Goal: Communication & Community: Share content

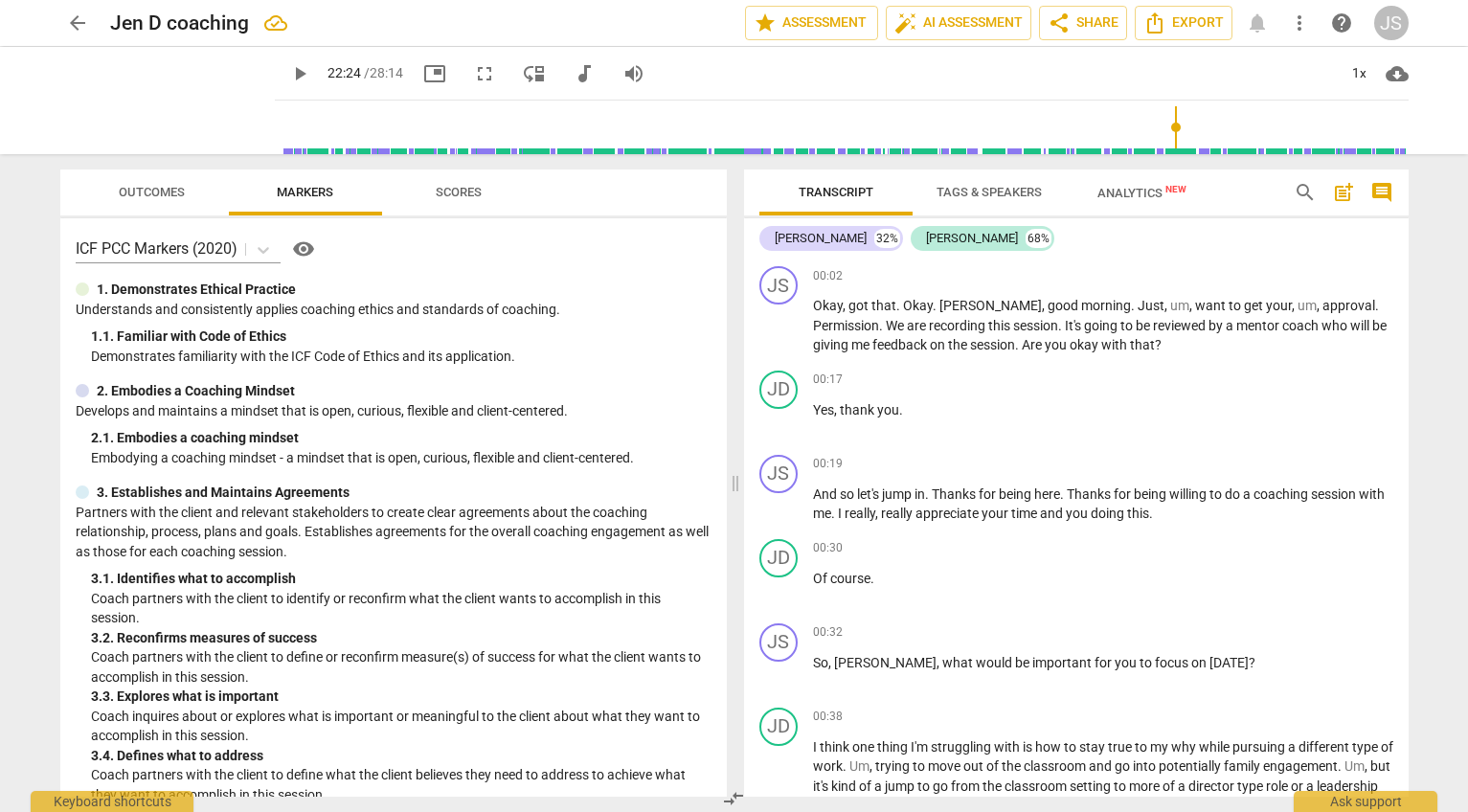
click at [1039, 6] on button "share Share" at bounding box center [1082, 22] width 88 height 34
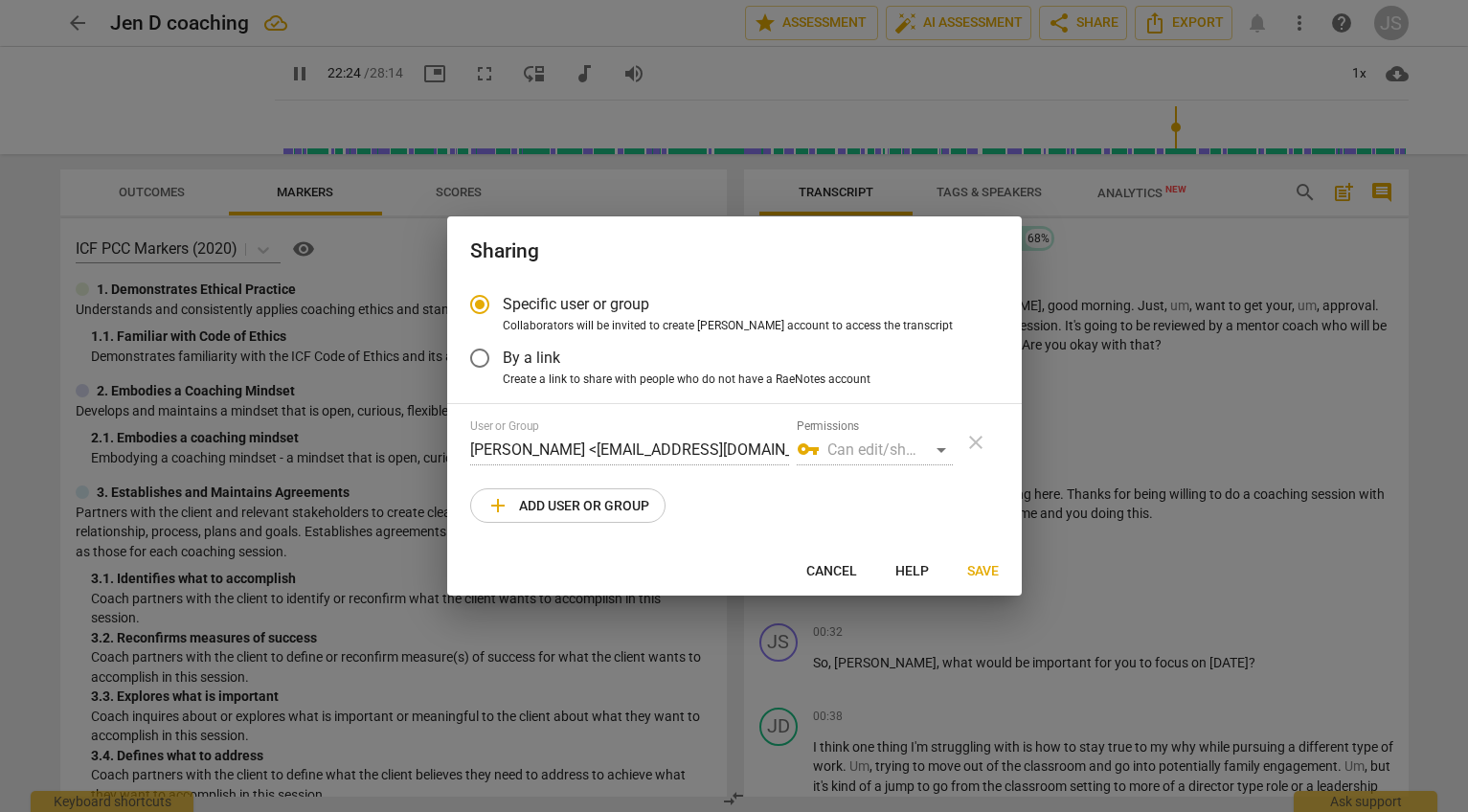
type input "1344"
radio input "false"
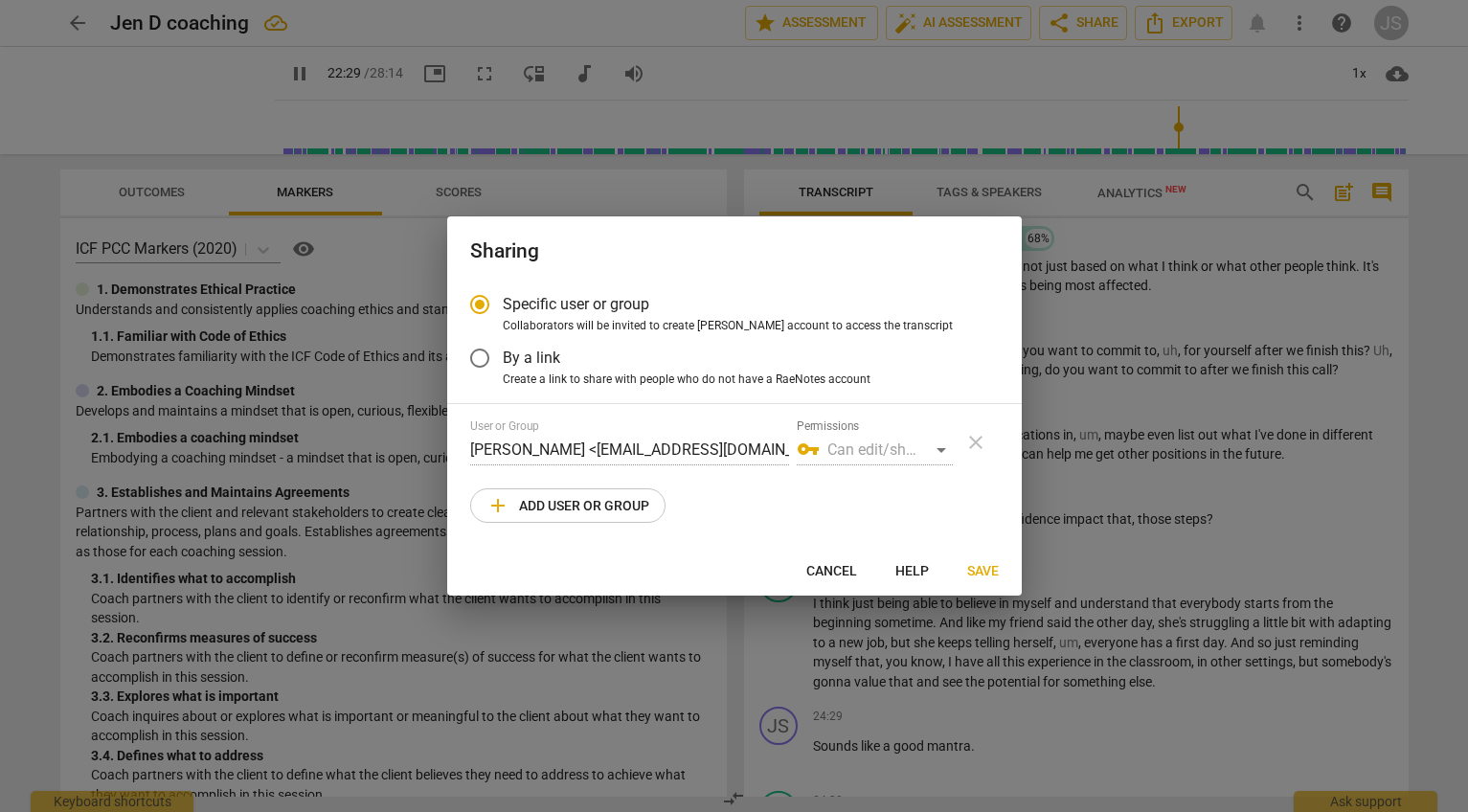
type input "1349"
click at [261, 81] on div at bounding box center [734, 406] width 1468 height 812
radio input "false"
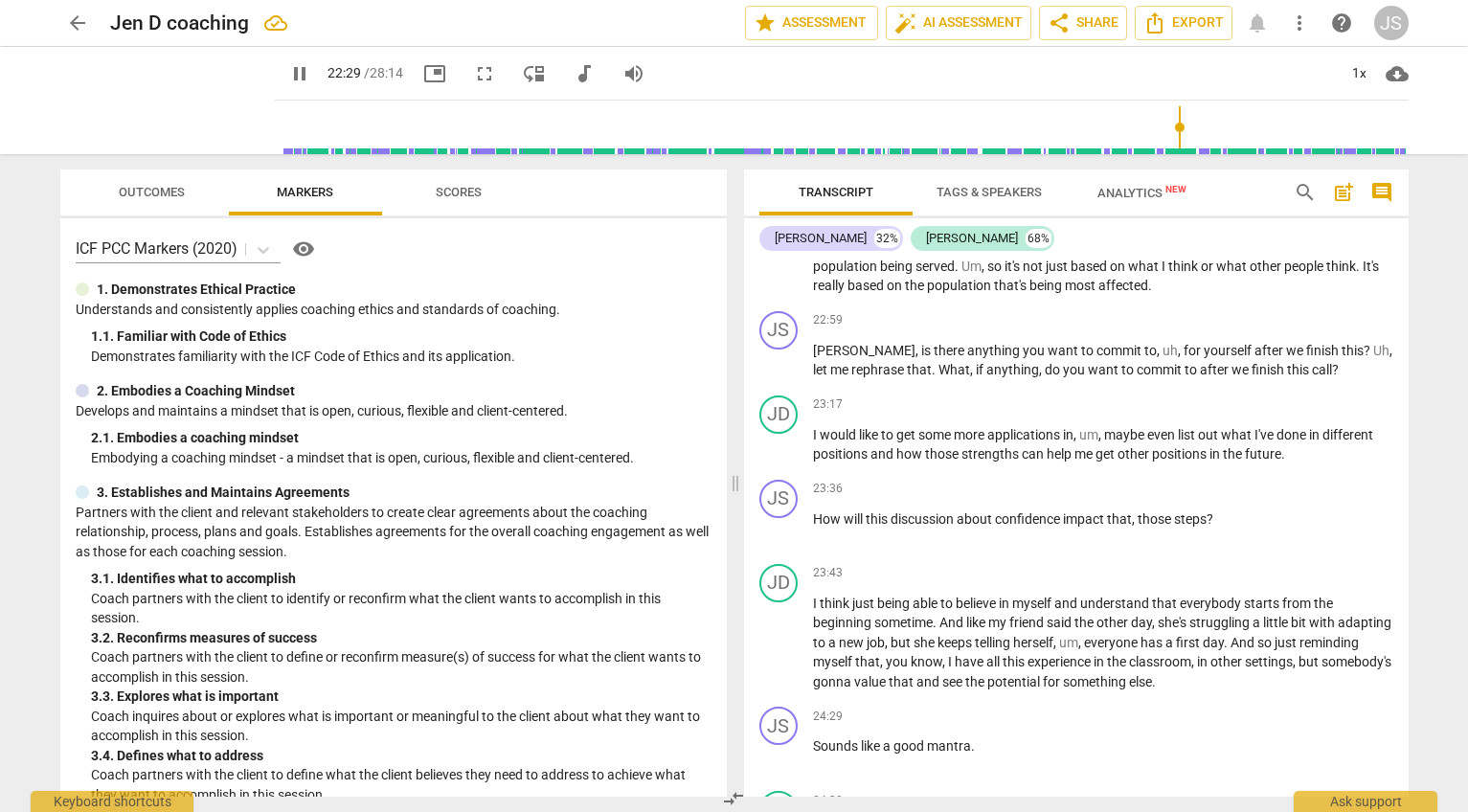
click at [289, 77] on span "pause" at bounding box center [300, 74] width 23 height 23
type input "1350"
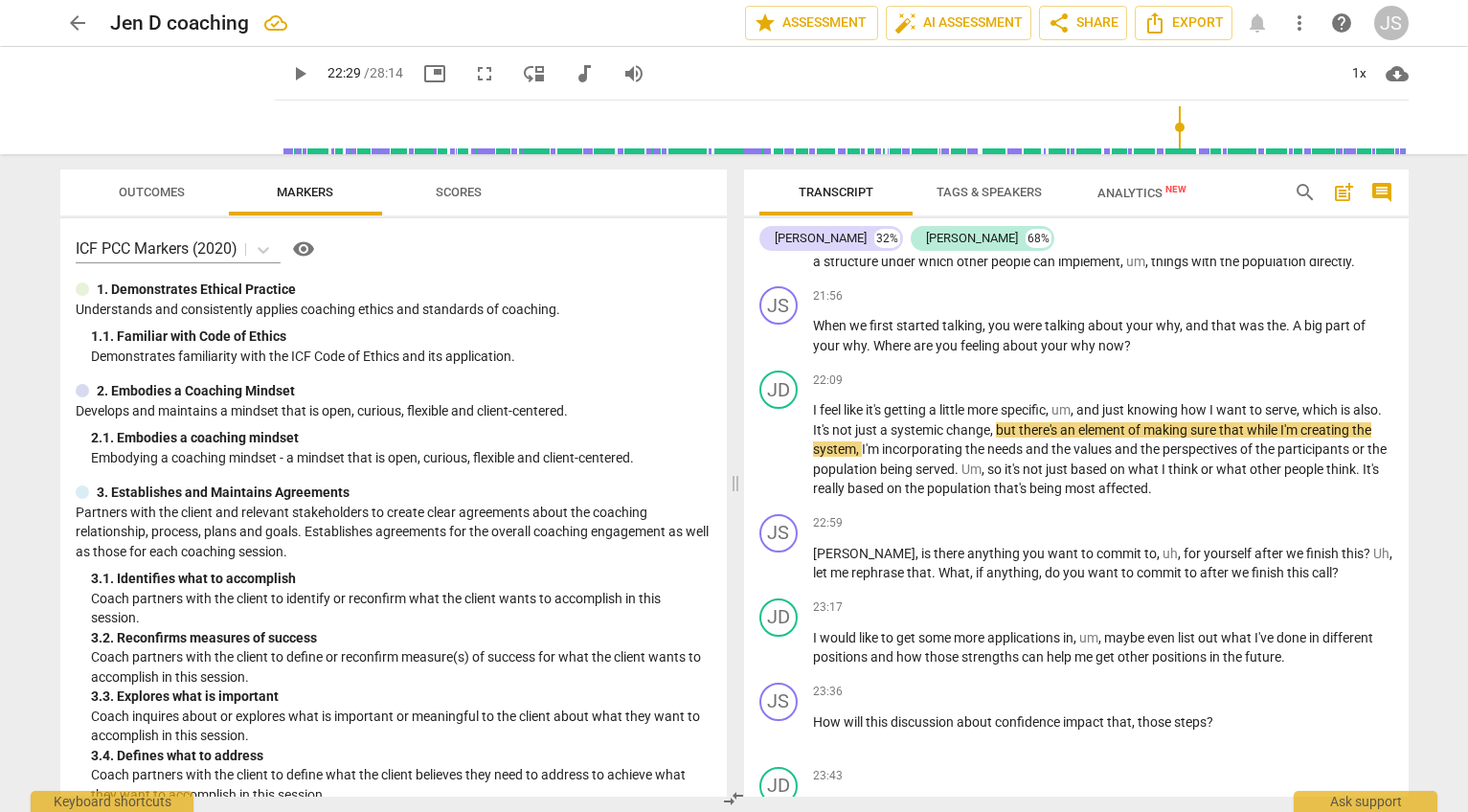
scroll to position [7974, 0]
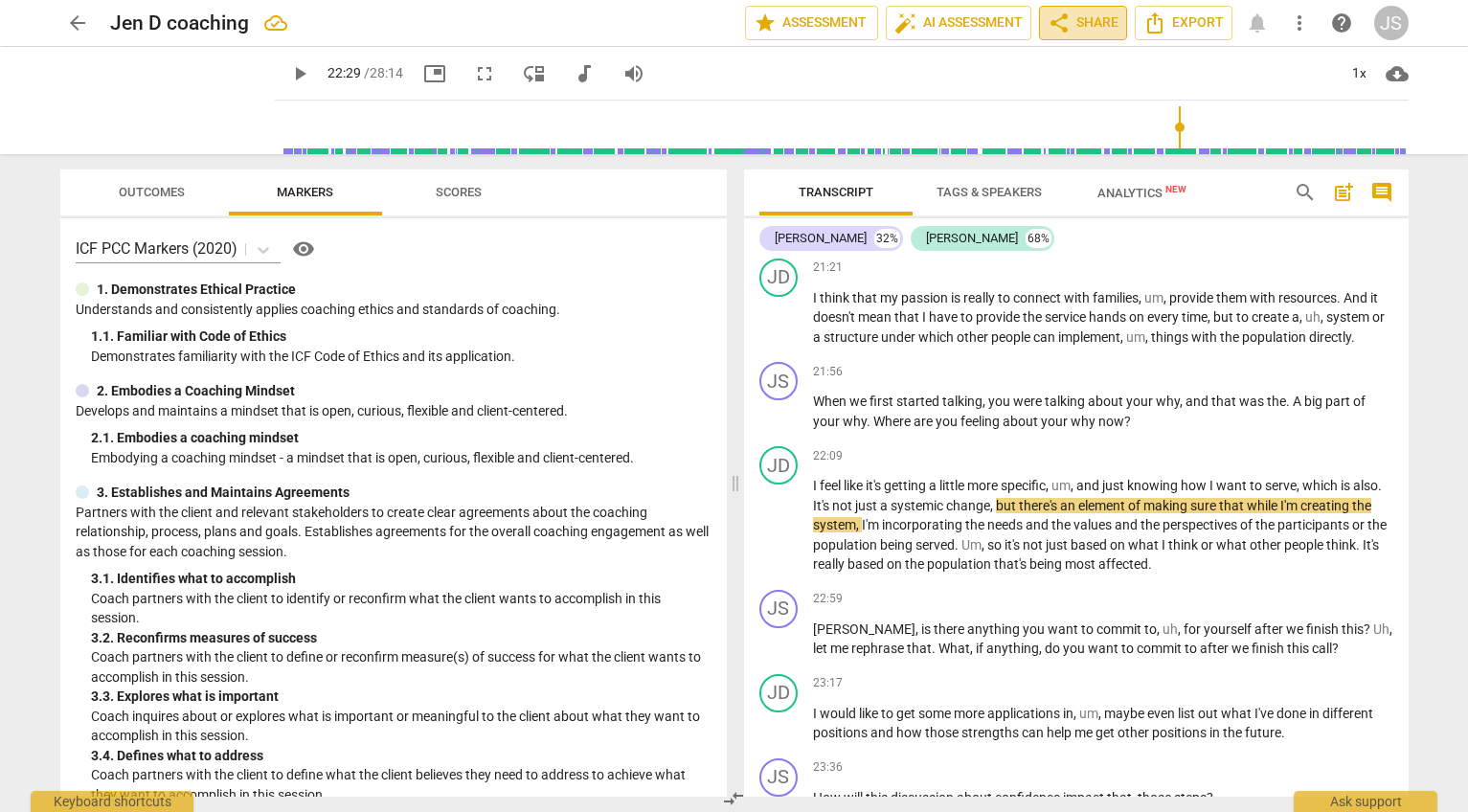
click at [1086, 17] on span "share Share" at bounding box center [1082, 23] width 71 height 23
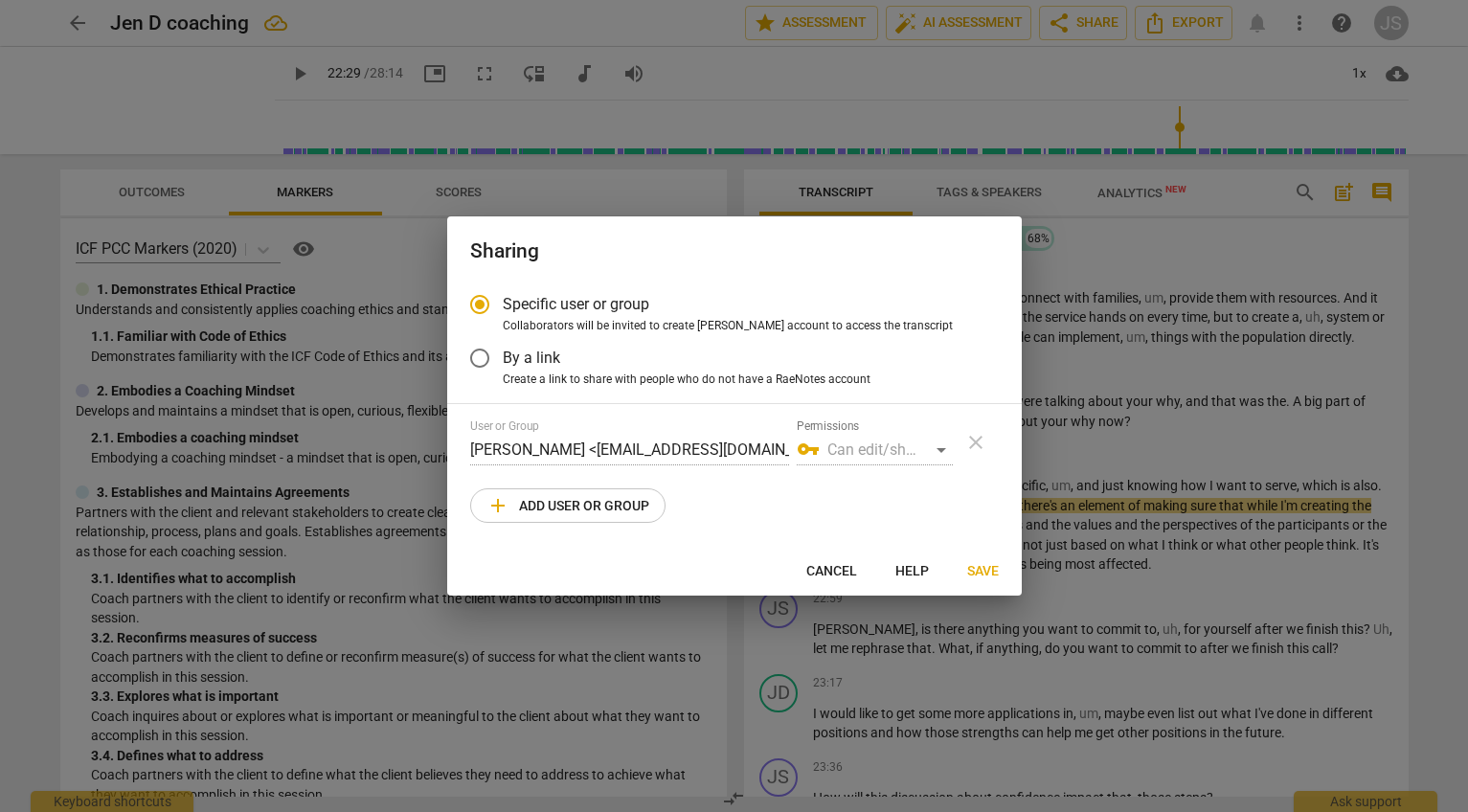
click at [976, 444] on div "User or Group [PERSON_NAME] <[EMAIL_ADDRESS][DOMAIN_NAME]> Permissions vpn_key …" at bounding box center [734, 442] width 529 height 46
click at [538, 508] on span "add Add user or group" at bounding box center [568, 506] width 163 height 23
radio input "false"
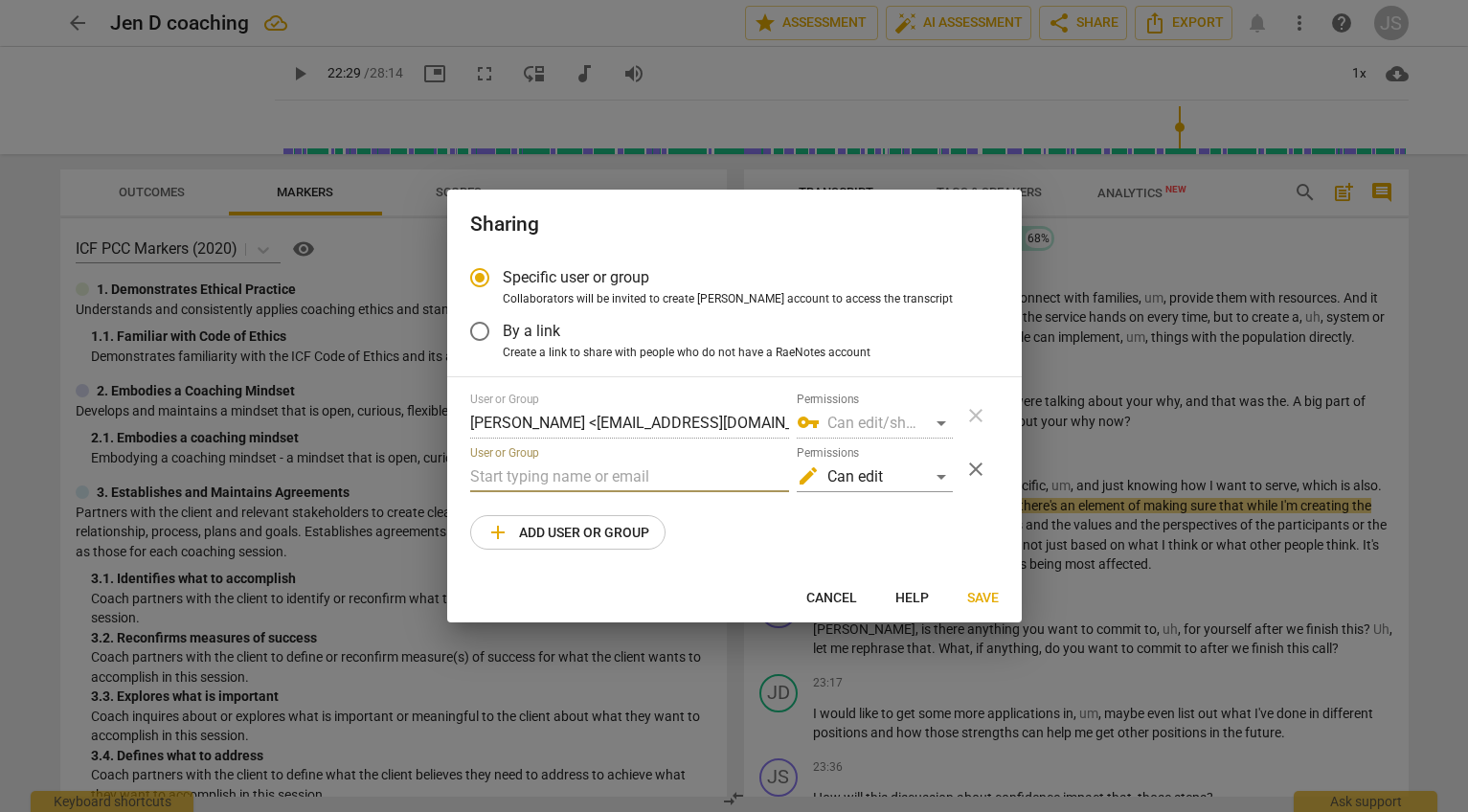
click at [515, 469] on input "text" at bounding box center [630, 477] width 319 height 31
type input "[EMAIL_ADDRESS][DOMAIN_NAME]"
click at [982, 598] on span "Save" at bounding box center [983, 598] width 32 height 19
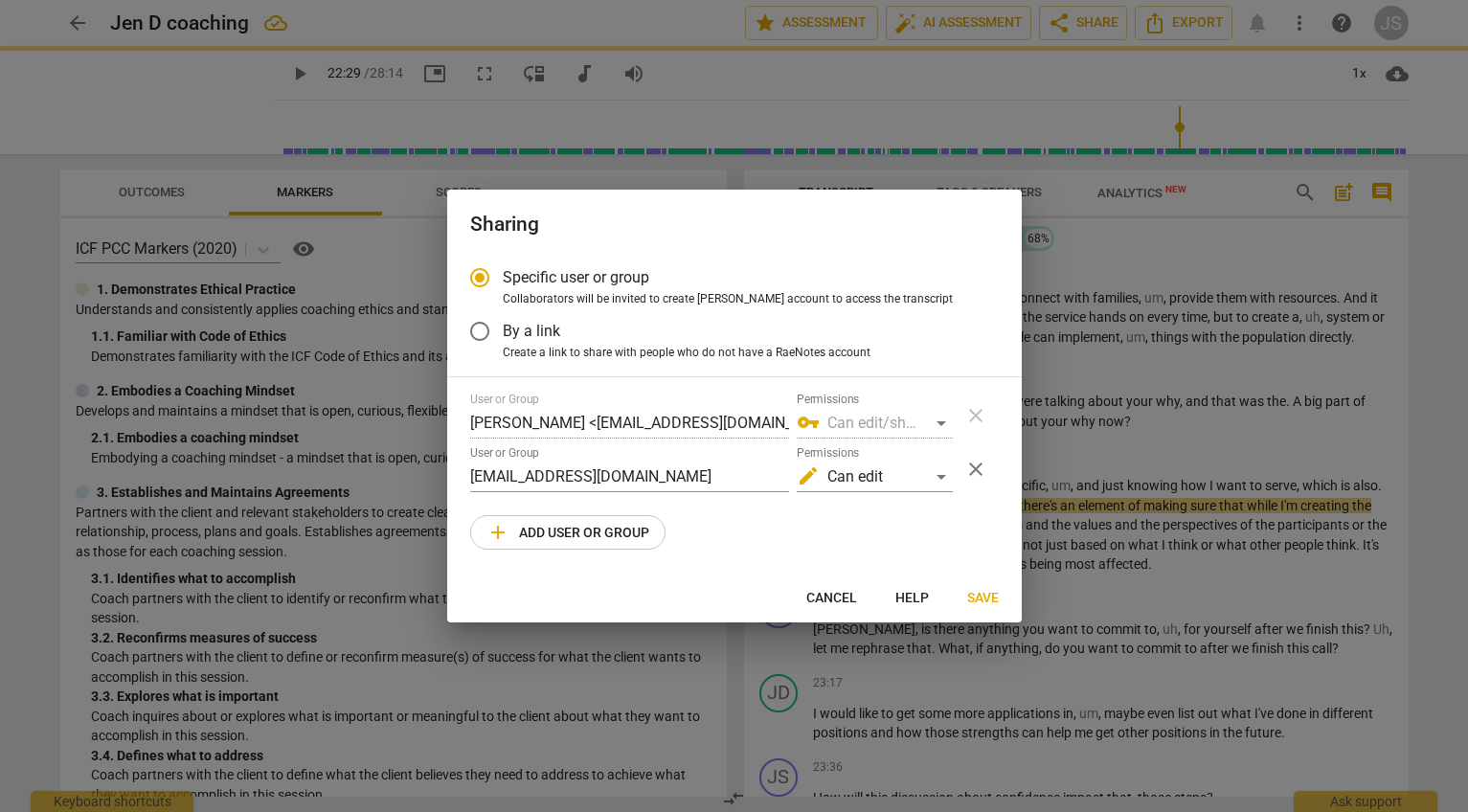
radio input "false"
type input "[PERSON_NAME] [PERSON_NAME] <[EMAIL_ADDRESS][DOMAIN_NAME]>"
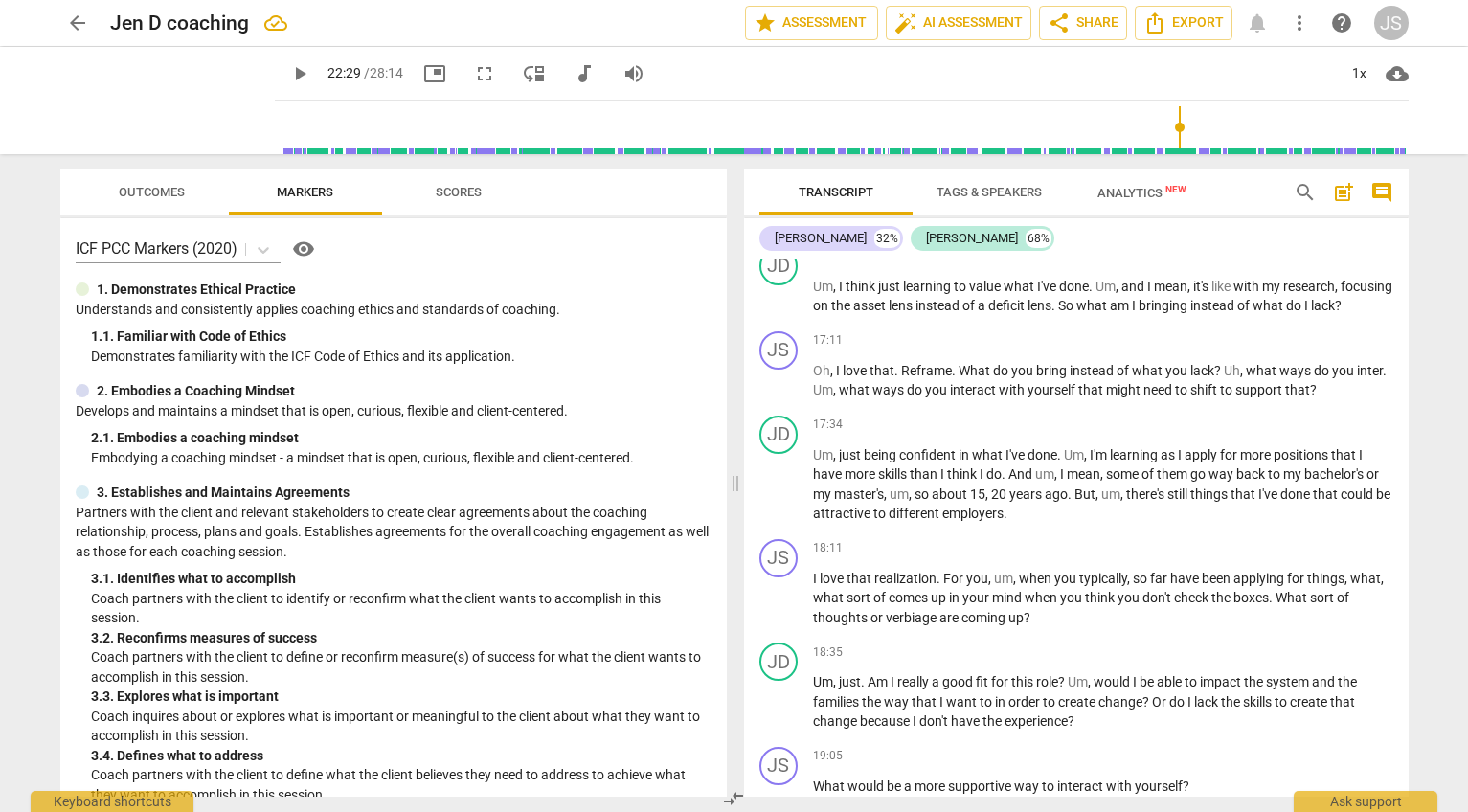
scroll to position [6429, 0]
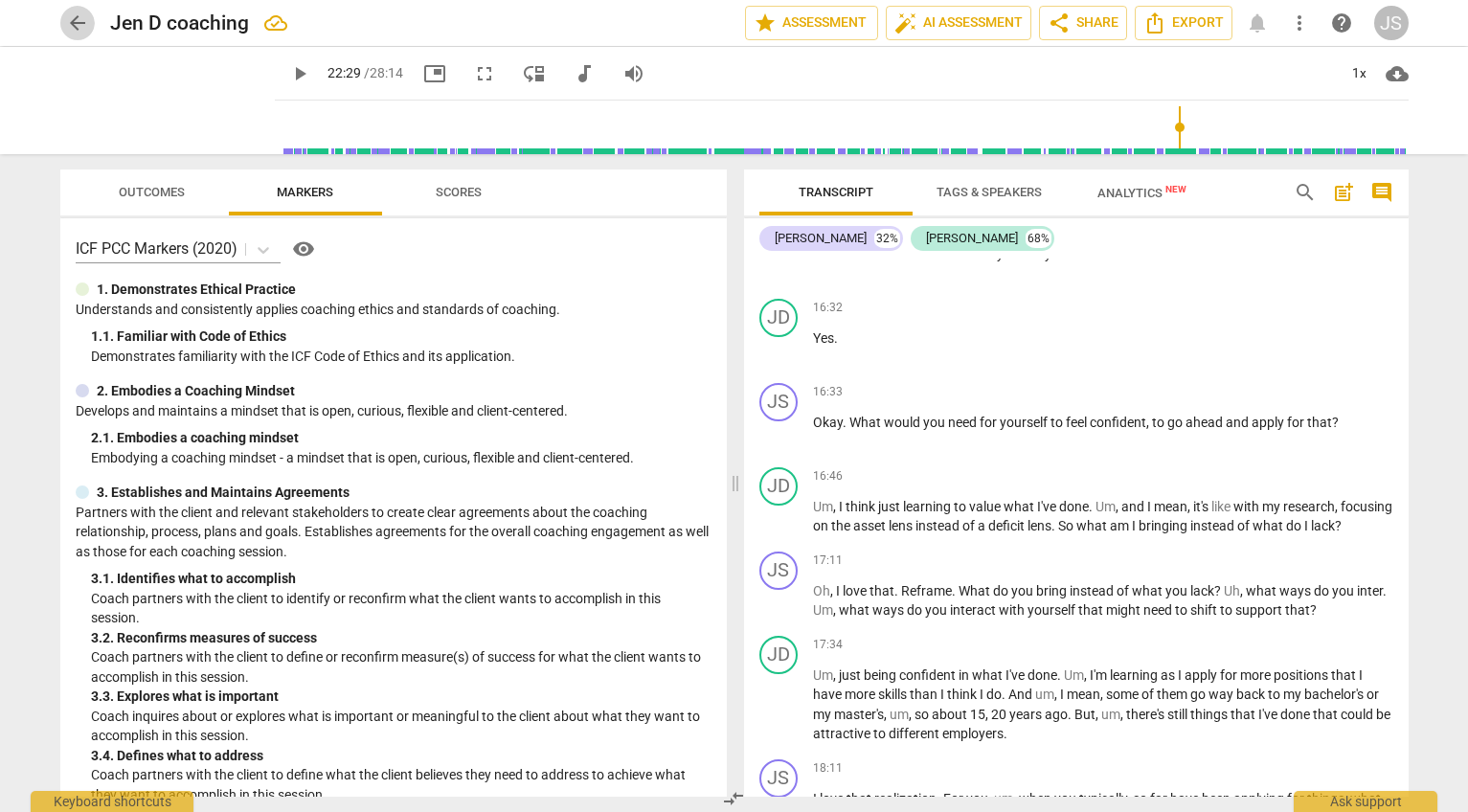
click at [87, 24] on span "arrow_back" at bounding box center [78, 23] width 23 height 23
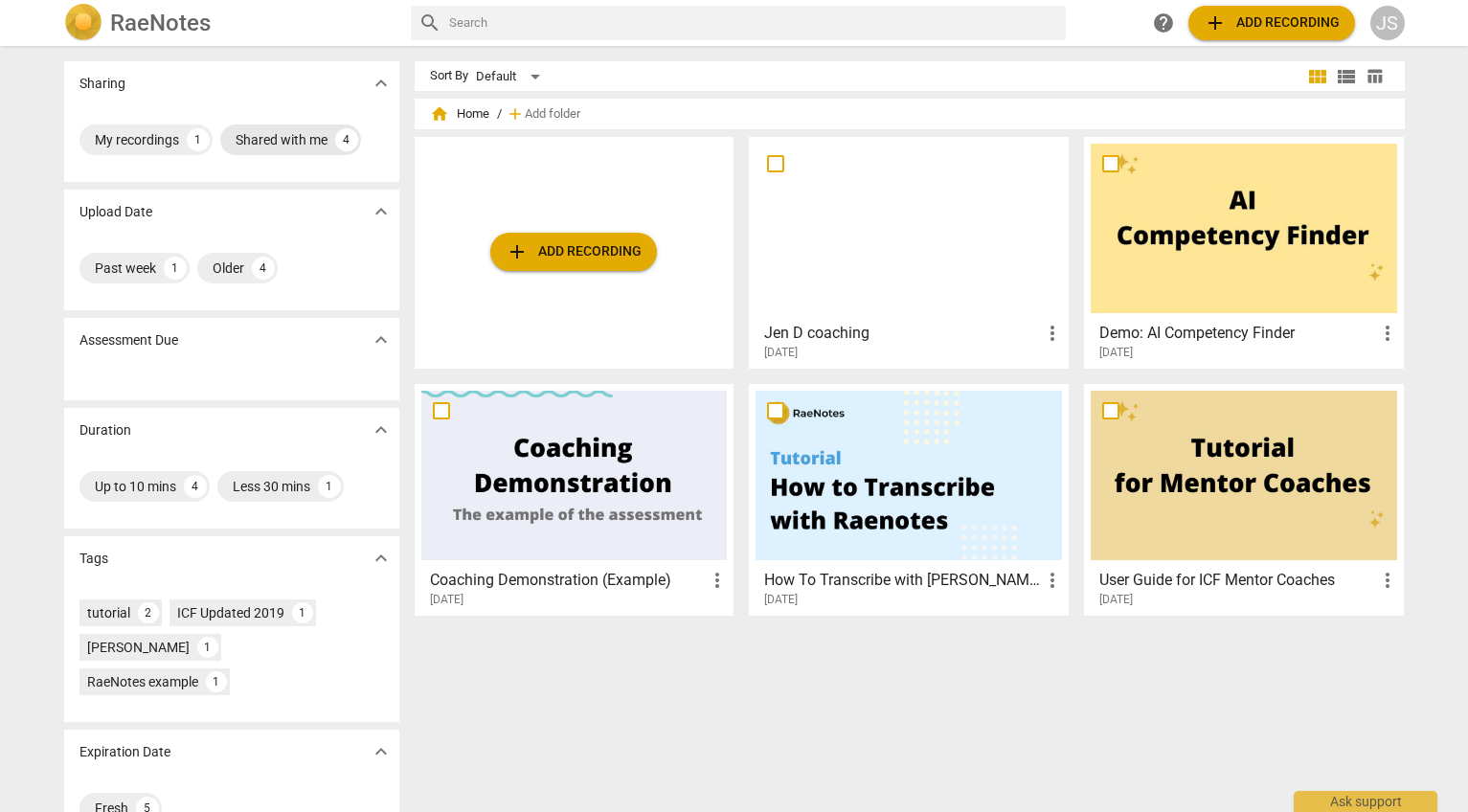
click at [294, 144] on div "Shared with me" at bounding box center [281, 140] width 92 height 19
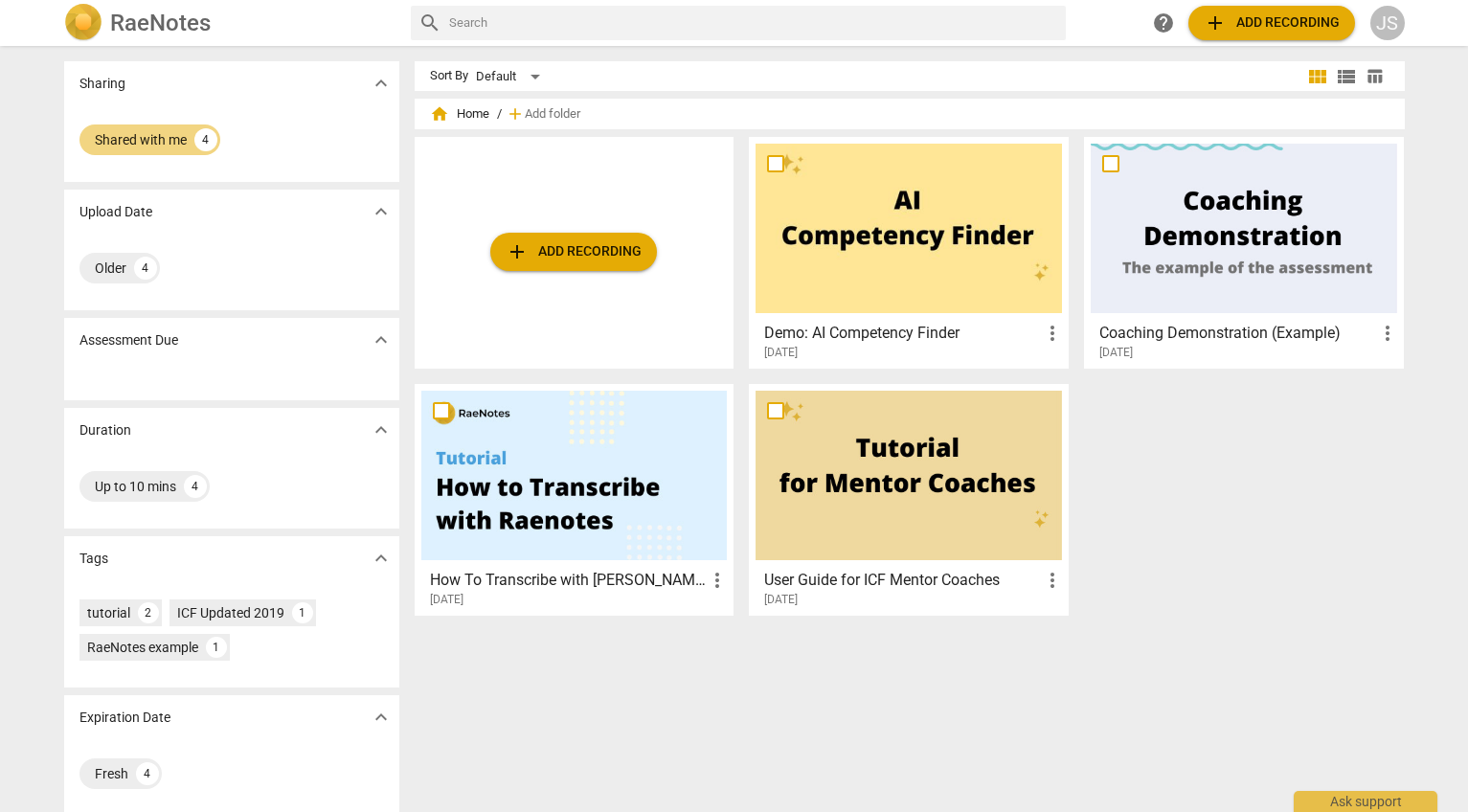
click at [370, 83] on span "expand_more" at bounding box center [381, 84] width 23 height 23
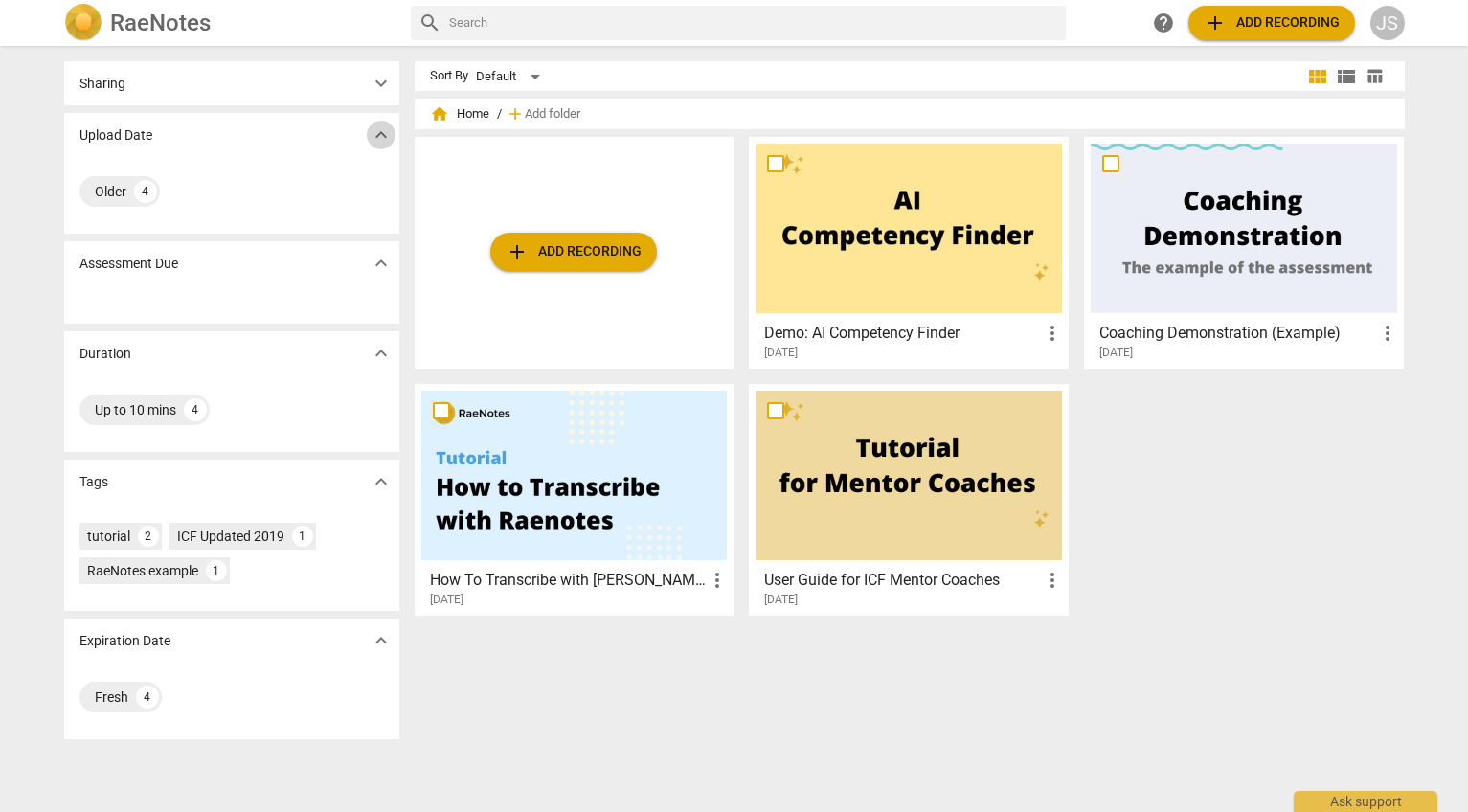
click at [369, 129] on span "expand_more" at bounding box center [381, 135] width 23 height 23
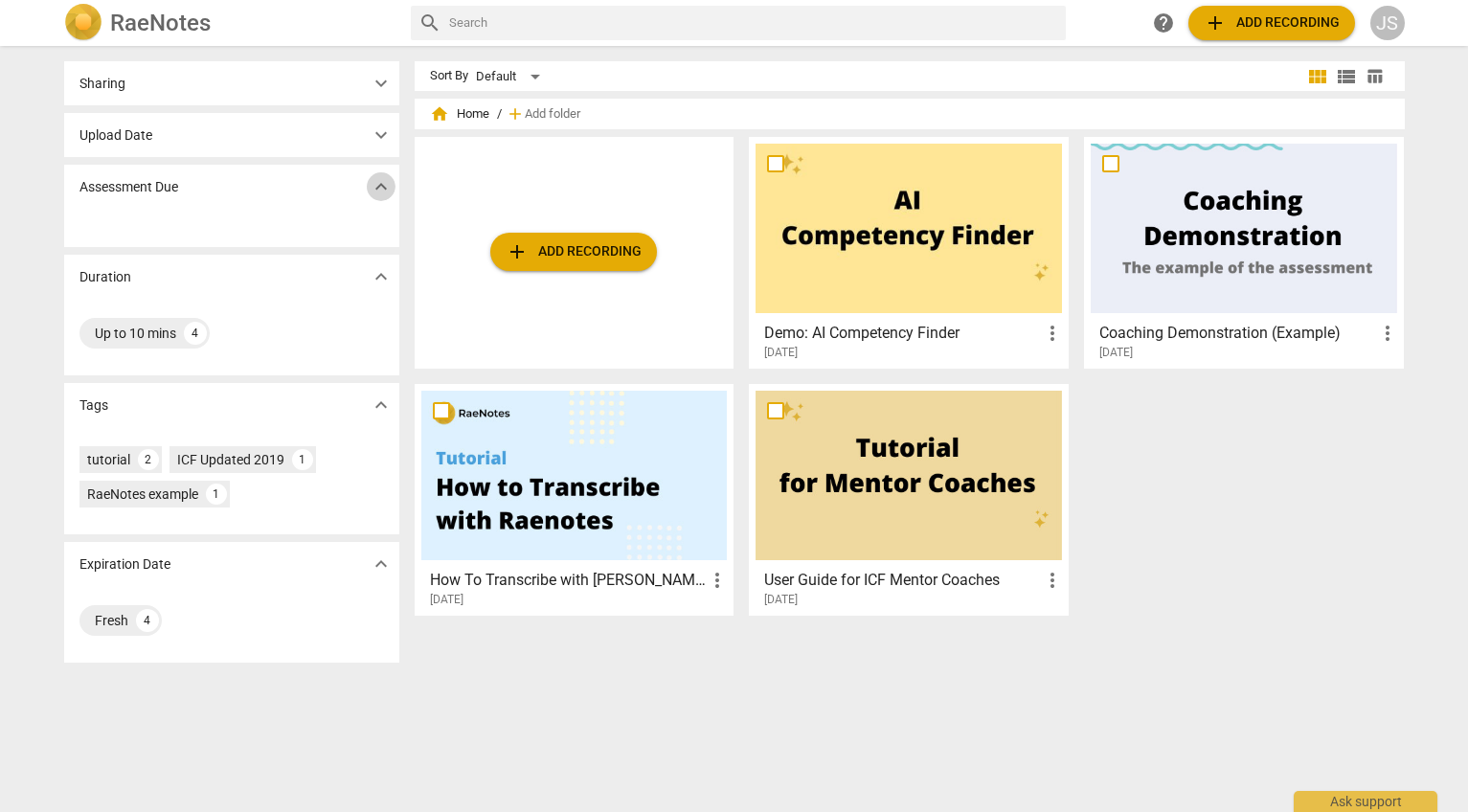
click at [369, 186] on span "expand_more" at bounding box center [381, 186] width 23 height 23
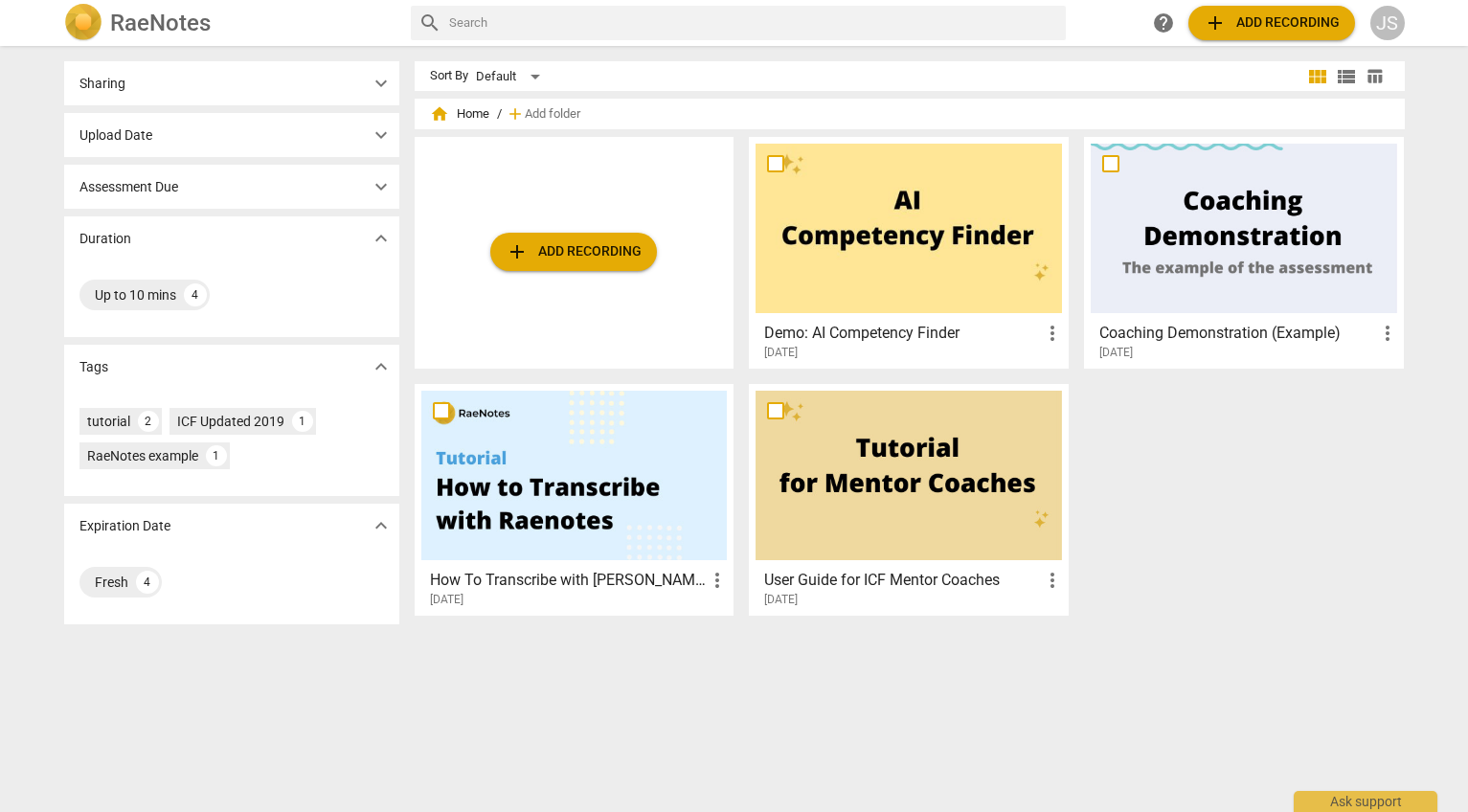
click at [369, 239] on span "expand_more" at bounding box center [381, 239] width 23 height 23
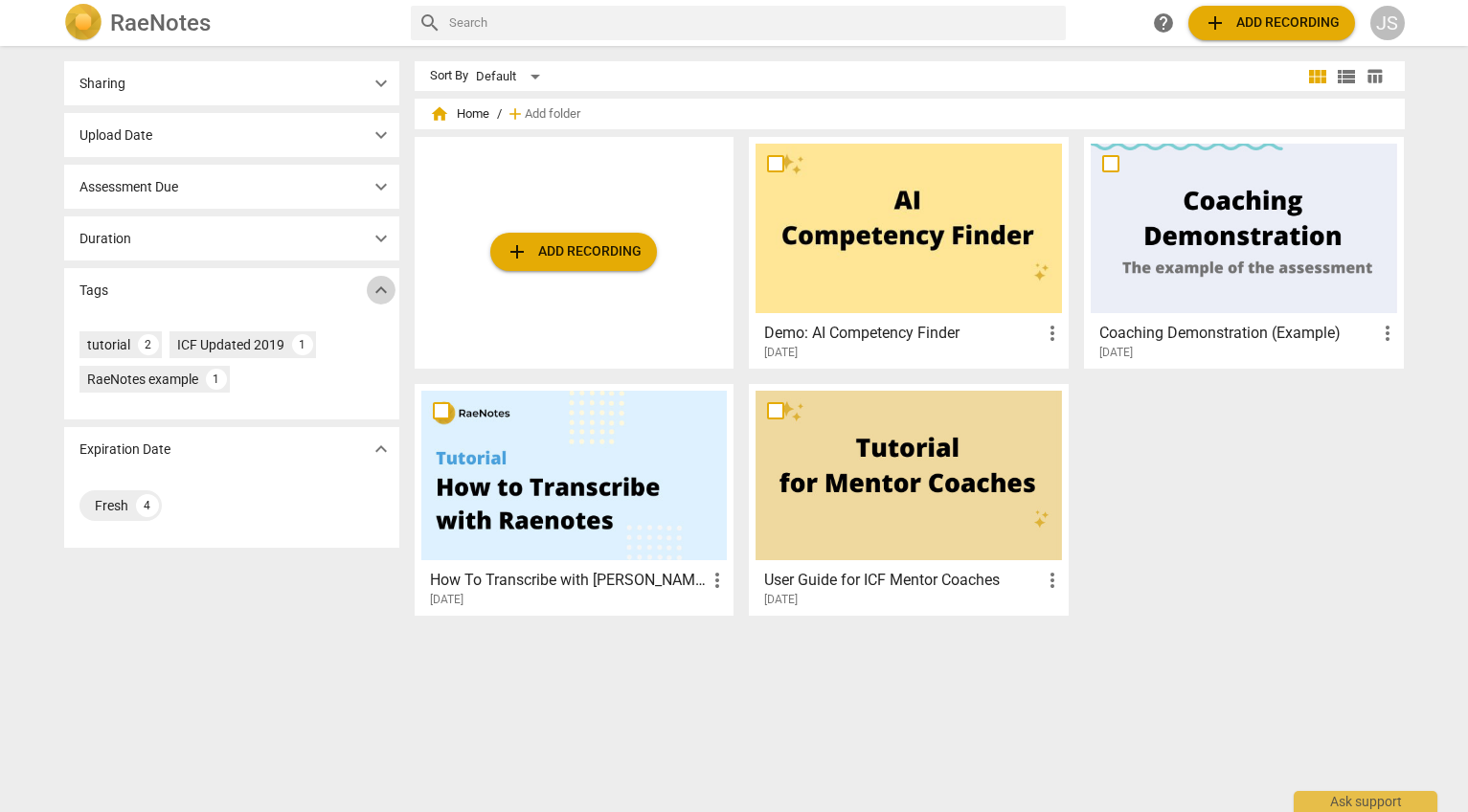
click at [374, 293] on span "expand_more" at bounding box center [381, 290] width 23 height 23
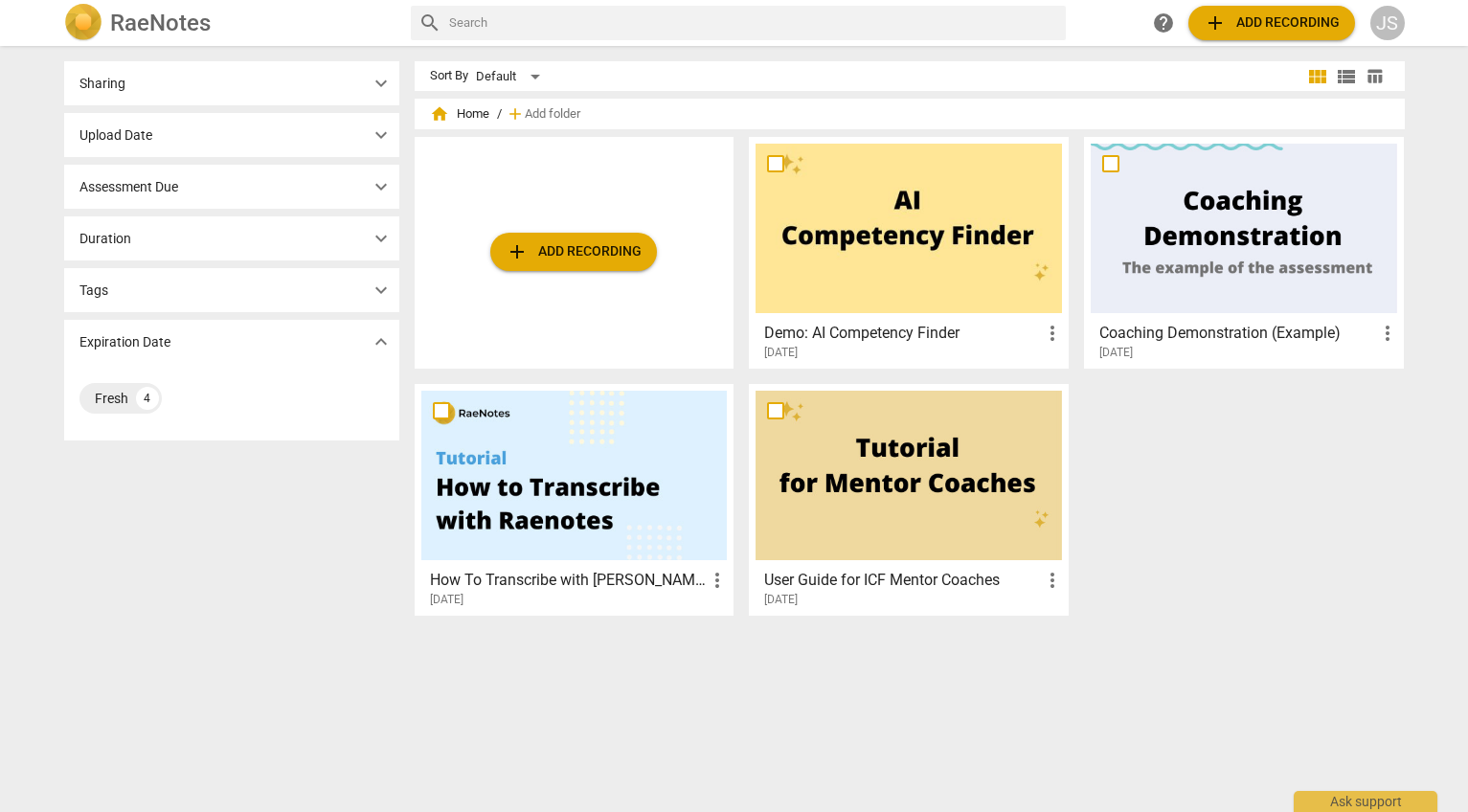
click at [374, 332] on span "expand_more" at bounding box center [381, 342] width 23 height 23
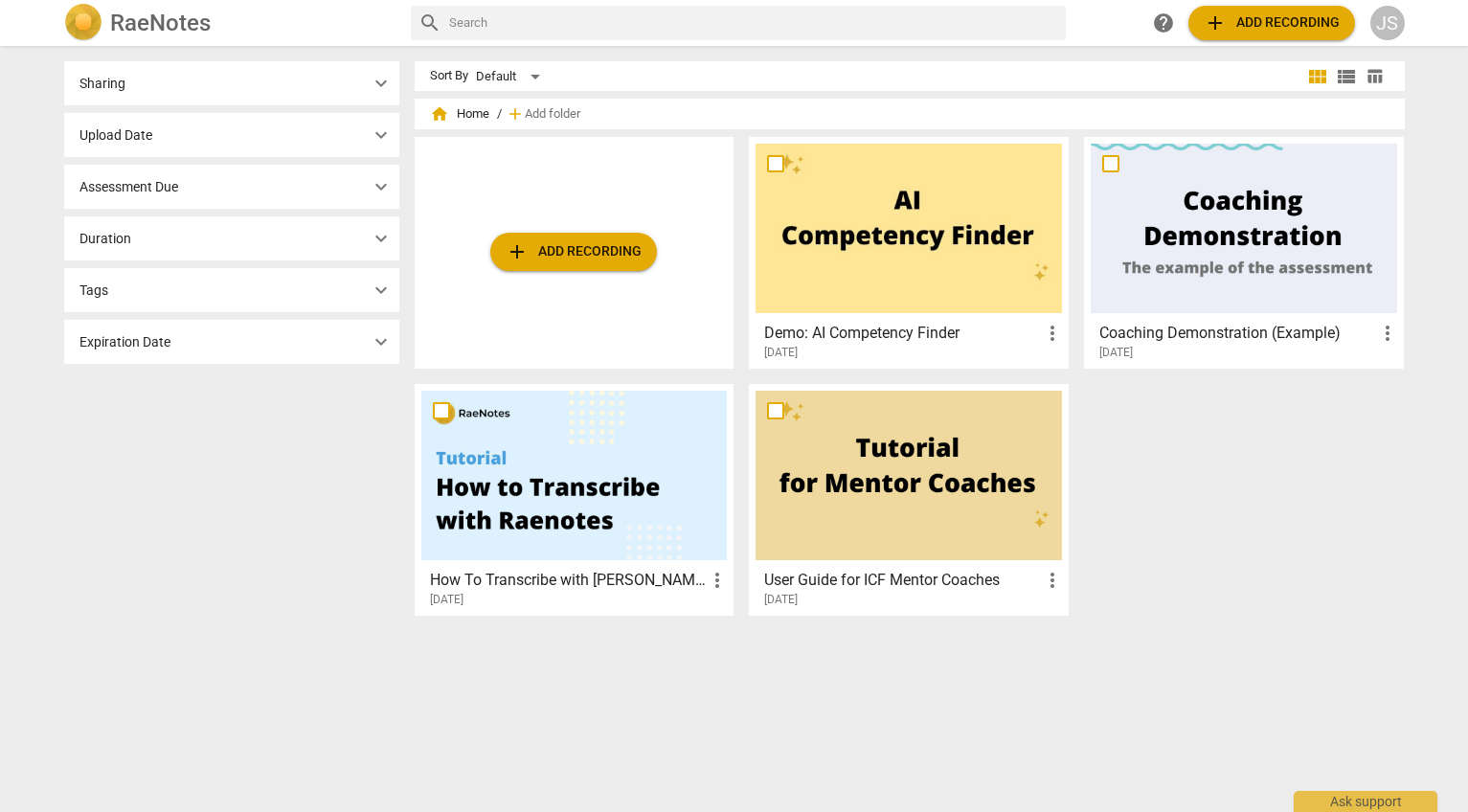
click at [252, 84] on div "Sharing expand_more" at bounding box center [231, 83] width 335 height 44
click at [383, 86] on span "expand_more" at bounding box center [381, 84] width 23 height 23
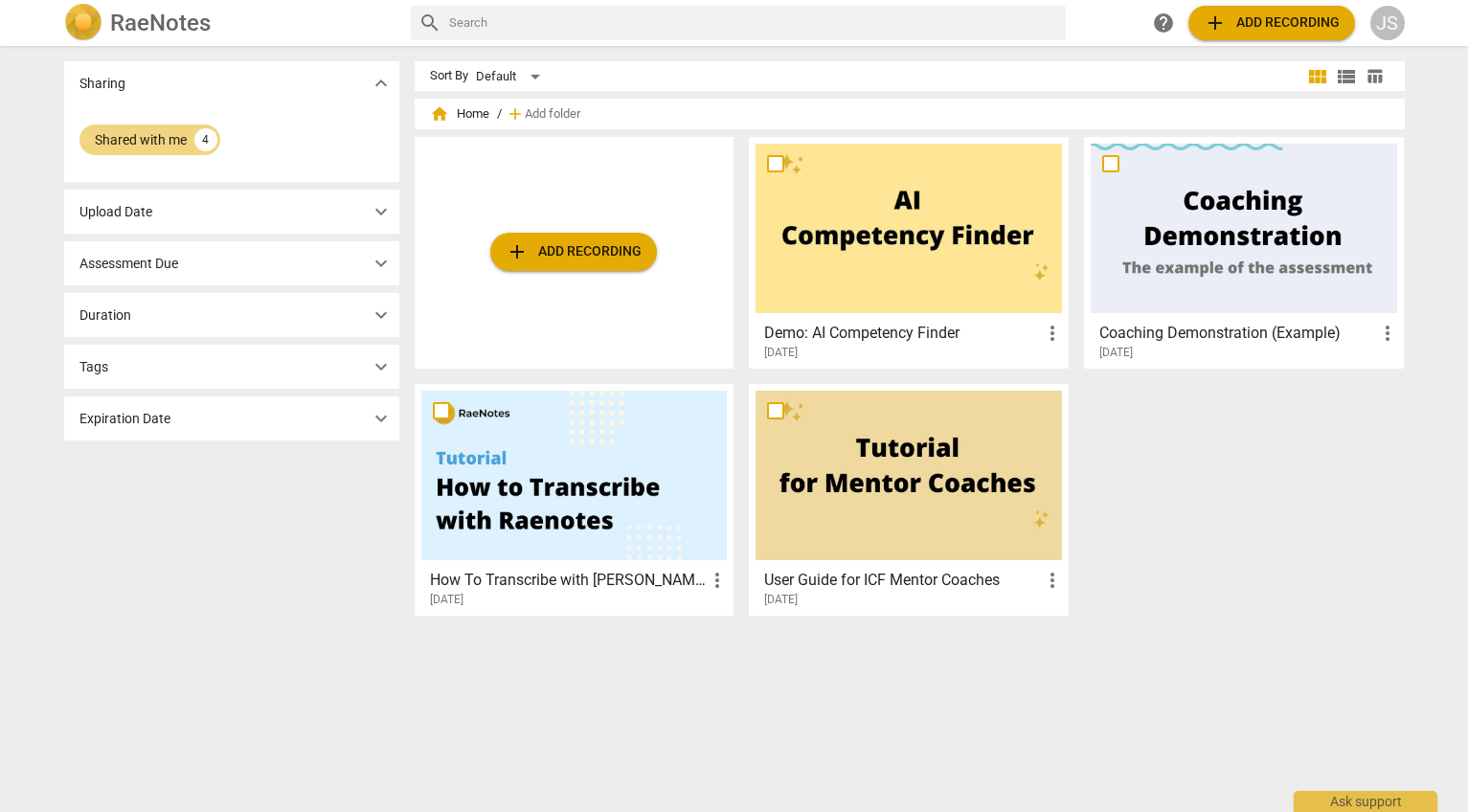
click at [1165, 23] on span "help" at bounding box center [1164, 23] width 23 height 23
